Goal: Find specific page/section: Find specific page/section

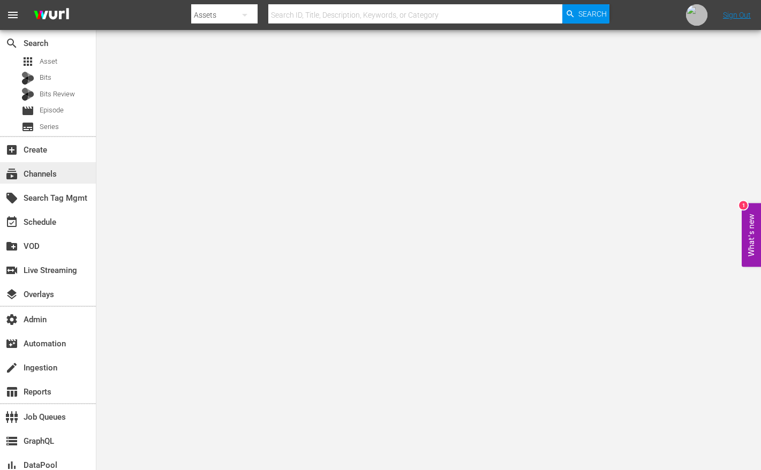
click at [54, 172] on div "subscriptions Channels" at bounding box center [30, 173] width 60 height 10
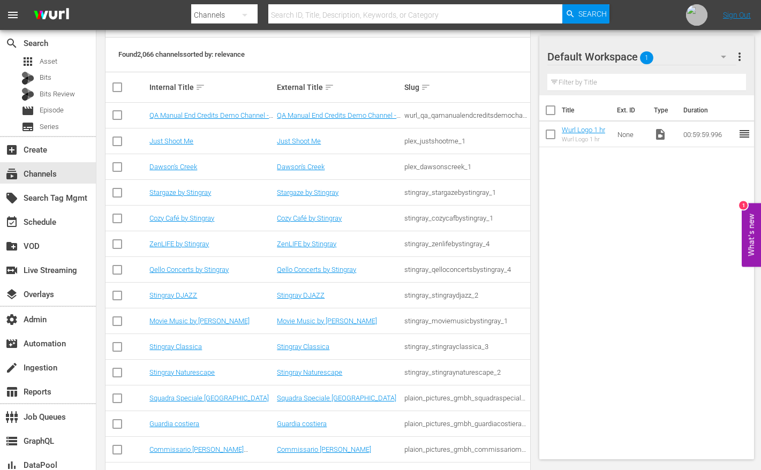
scroll to position [147, 0]
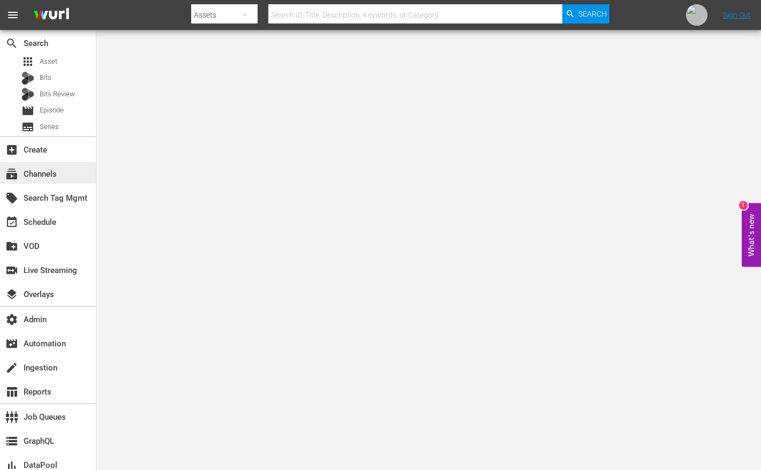
click at [50, 176] on div "subscriptions Channels" at bounding box center [30, 173] width 60 height 10
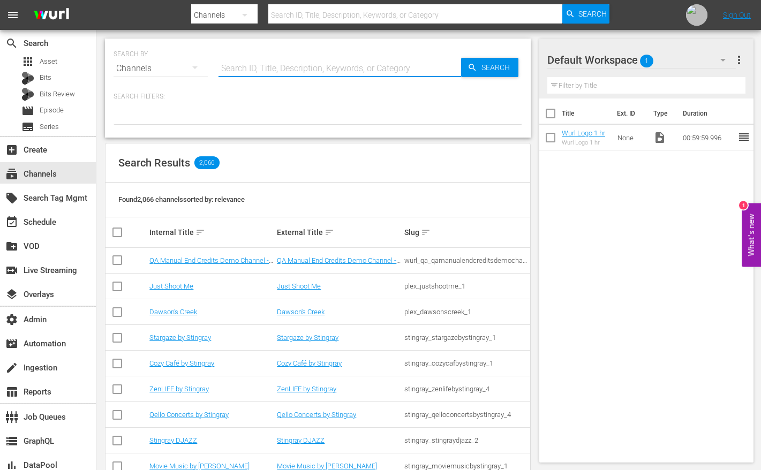
click at [312, 70] on input "text" at bounding box center [340, 69] width 243 height 26
type input "WPT"
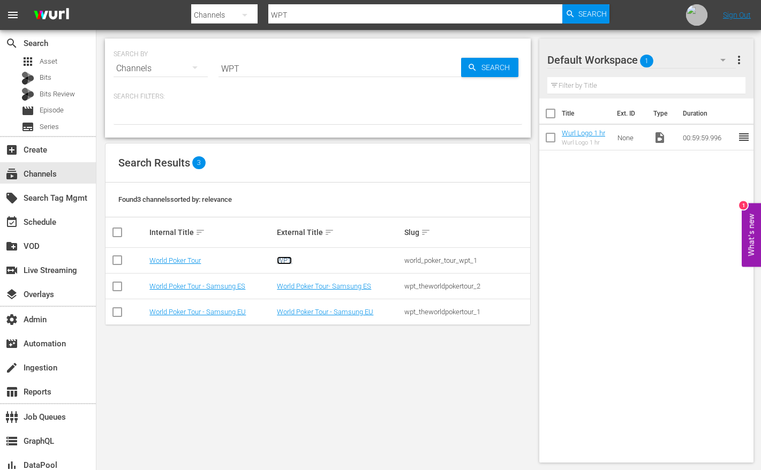
click at [281, 259] on link "WPT" at bounding box center [284, 261] width 15 height 8
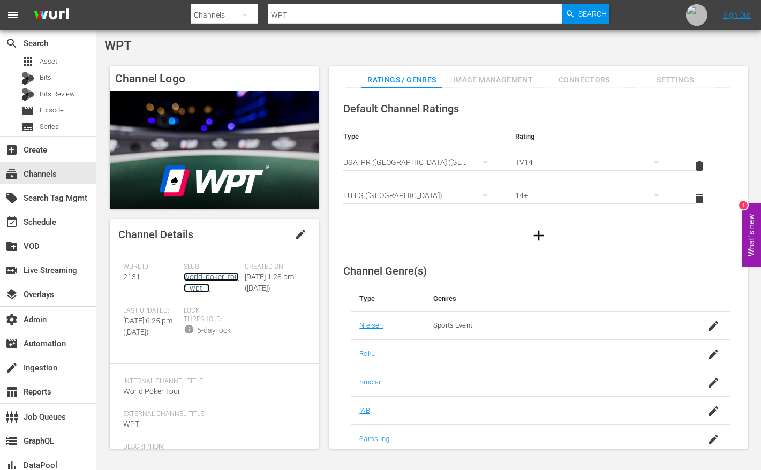
click at [201, 279] on link "world_poker_tour_wpt_1" at bounding box center [211, 283] width 55 height 20
